Goal: Find specific page/section: Find specific page/section

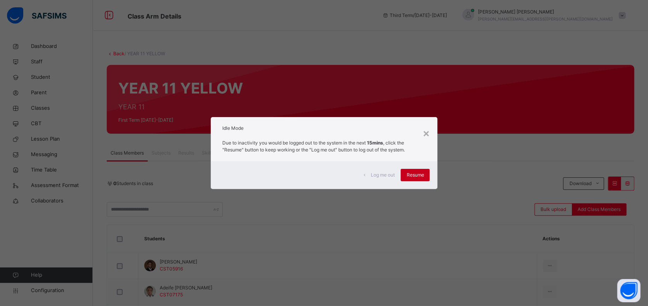
click at [423, 175] on span "Resume" at bounding box center [414, 175] width 17 height 7
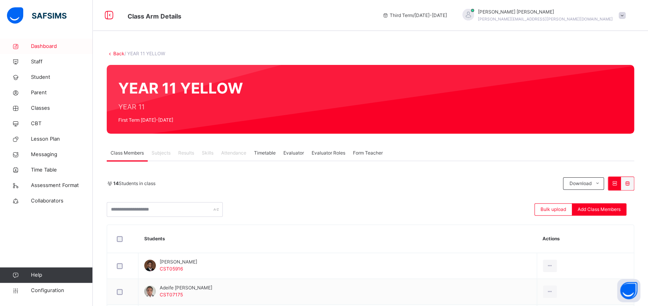
click at [49, 45] on span "Dashboard" at bounding box center [62, 47] width 62 height 8
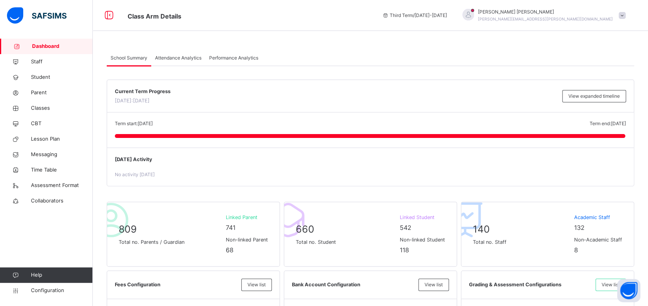
click at [185, 56] on span "Attendance Analytics" at bounding box center [178, 57] width 46 height 7
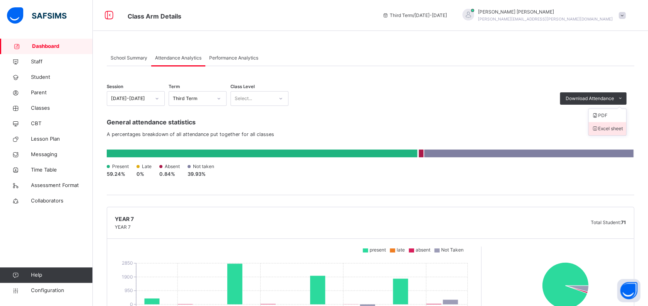
click at [617, 129] on li "Excel sheet" at bounding box center [606, 128] width 37 height 13
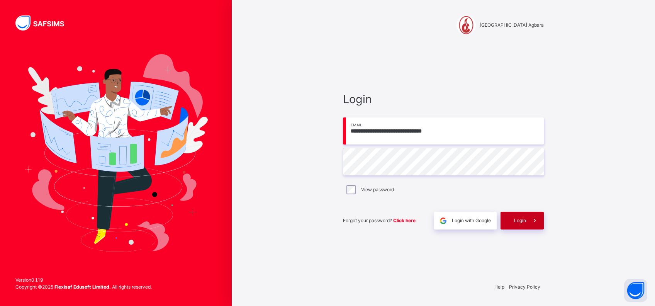
click at [524, 222] on span "Login" at bounding box center [520, 220] width 12 height 7
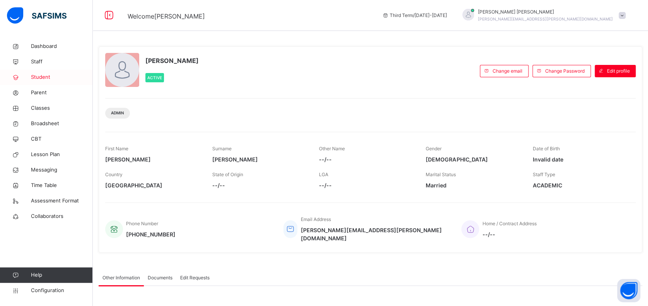
click at [46, 79] on span "Student" at bounding box center [62, 77] width 62 height 8
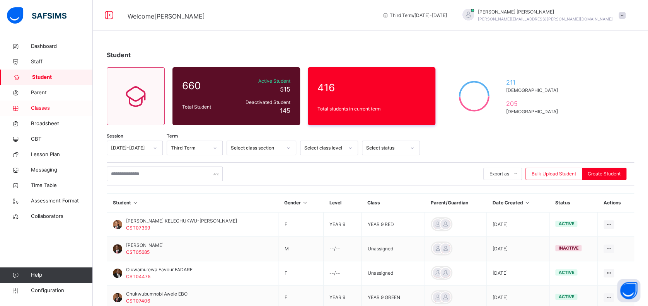
click at [43, 110] on span "Classes" at bounding box center [62, 108] width 62 height 8
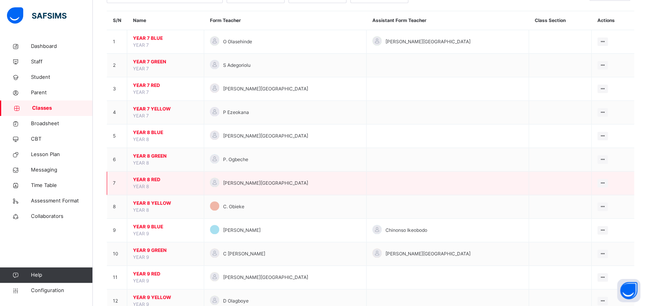
scroll to position [155, 0]
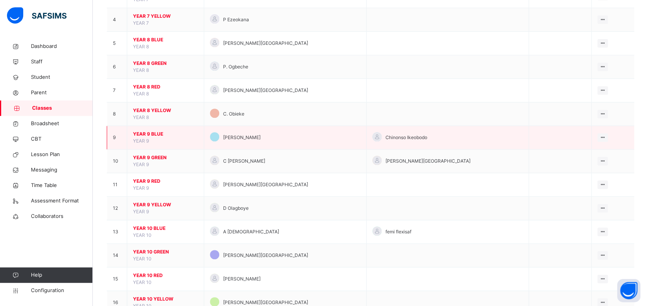
click at [156, 133] on span "YEAR 9 BLUE" at bounding box center [165, 134] width 65 height 7
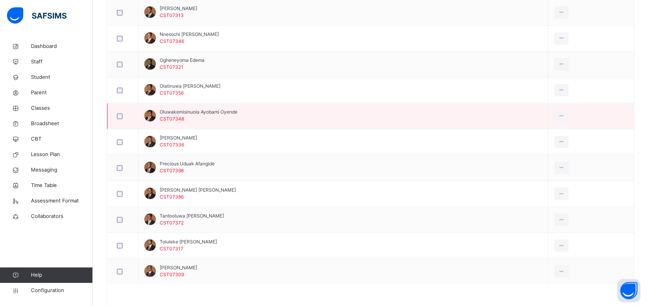
scroll to position [558, 0]
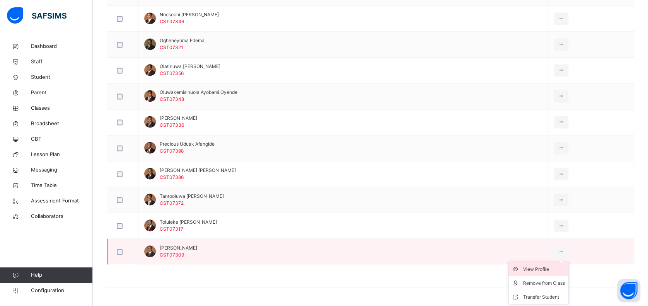
click at [529, 267] on div "View Profile" at bounding box center [544, 269] width 42 height 8
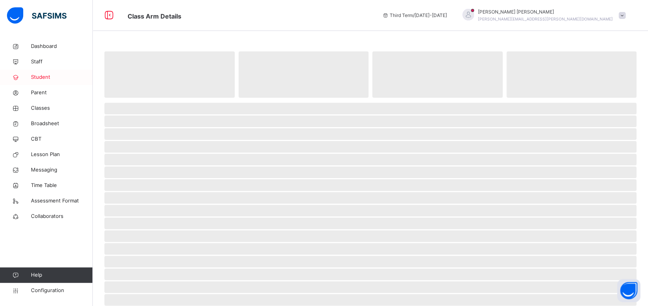
click at [41, 77] on span "Student" at bounding box center [62, 77] width 62 height 8
